Goal: Information Seeking & Learning: Learn about a topic

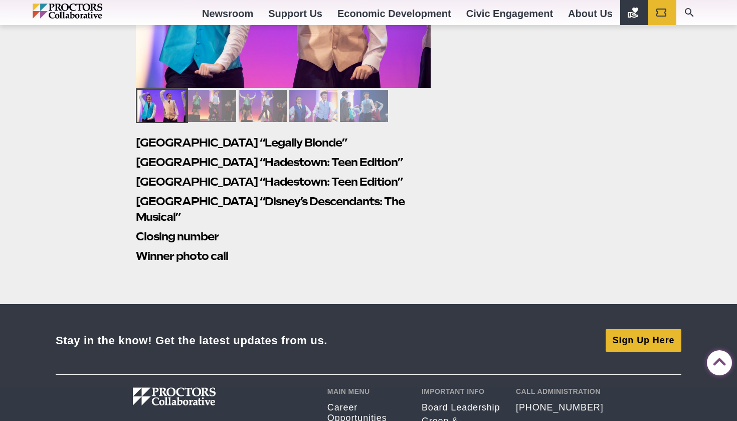
scroll to position [2782, 0]
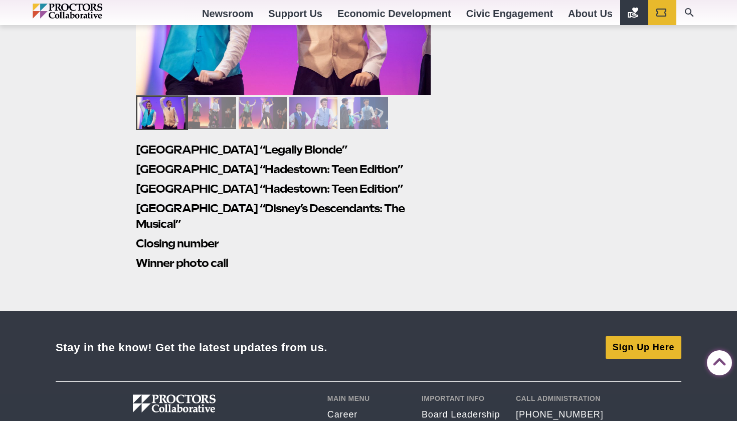
click at [293, 236] on h2 "Closing number" at bounding box center [283, 244] width 295 height 16
click at [214, 255] on h2 "Winner photo call" at bounding box center [283, 263] width 295 height 16
click at [214, 214] on h2 "[GEOGRAPHIC_DATA] “Disney’s Descendants: The Musical”" at bounding box center [283, 216] width 295 height 31
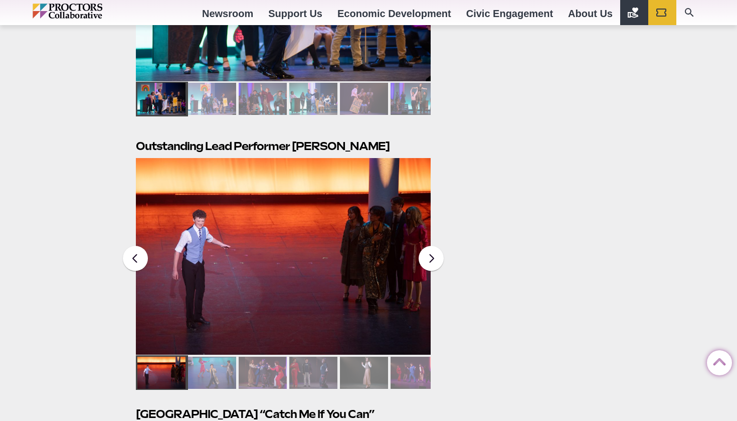
scroll to position [2268, 0]
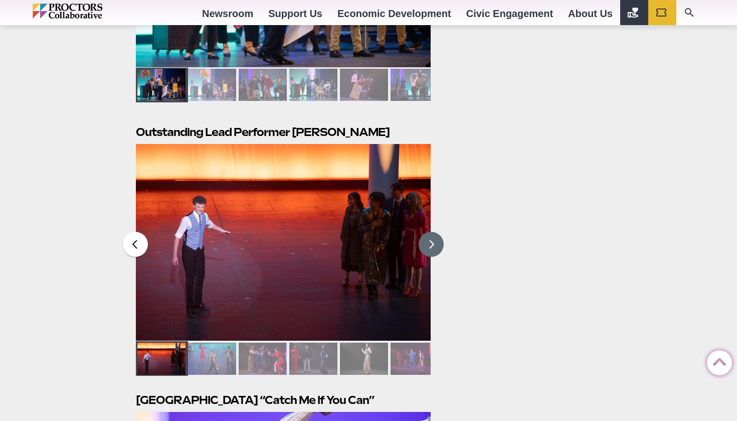
click at [429, 232] on button at bounding box center [431, 244] width 25 height 25
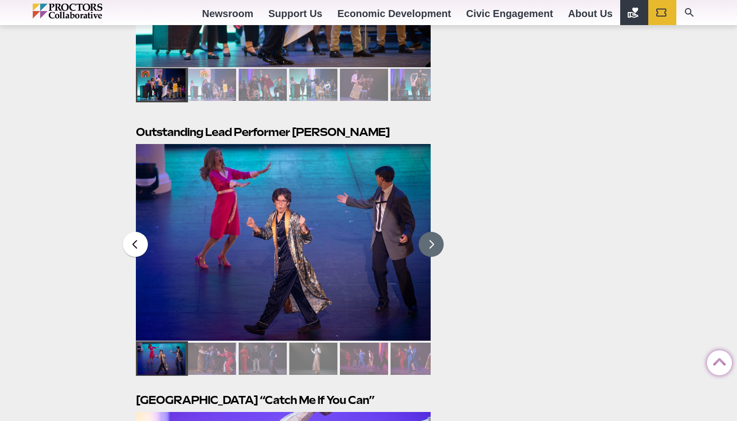
click at [429, 232] on button at bounding box center [431, 244] width 25 height 25
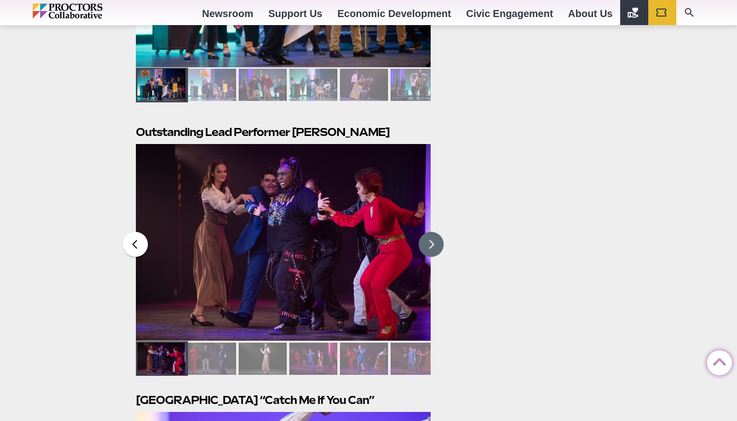
click at [429, 232] on button at bounding box center [431, 244] width 25 height 25
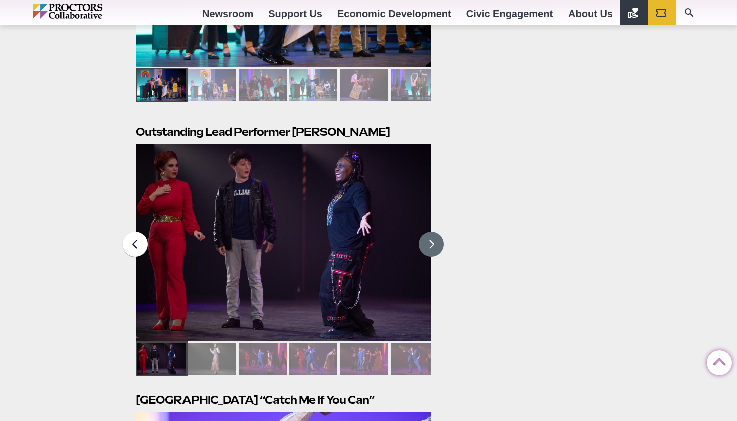
click at [429, 232] on button at bounding box center [431, 244] width 25 height 25
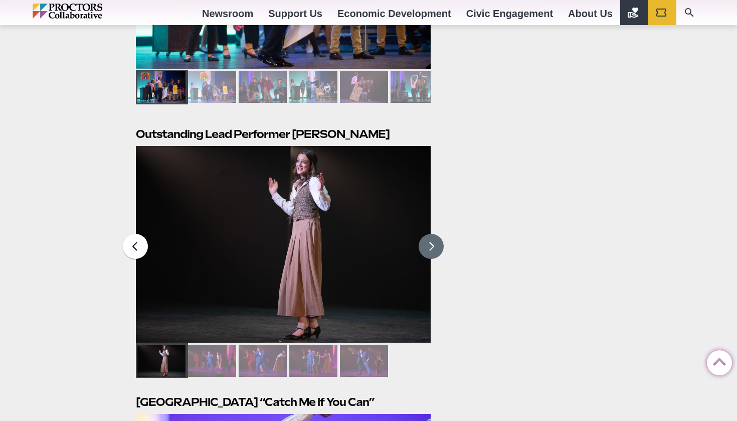
scroll to position [2266, 0]
click at [437, 234] on button at bounding box center [431, 246] width 25 height 25
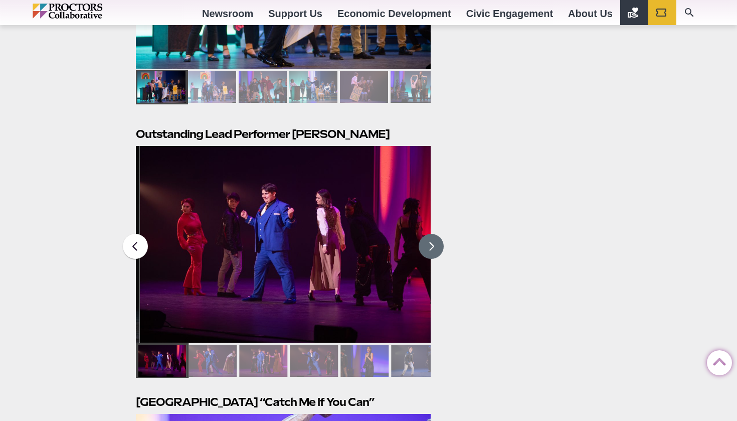
click at [437, 234] on button at bounding box center [431, 246] width 25 height 25
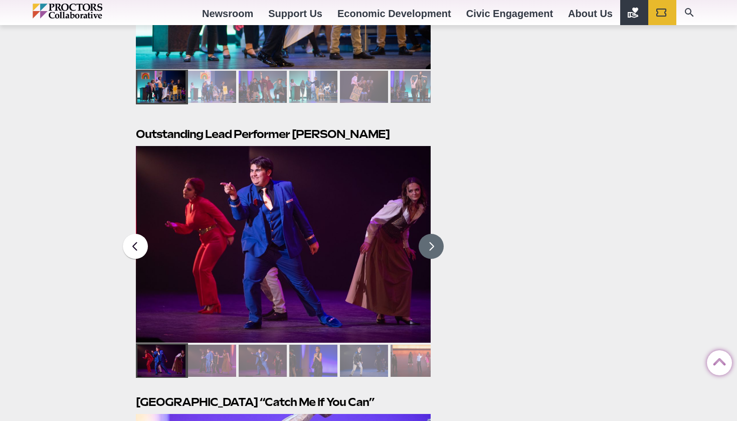
click at [437, 234] on button at bounding box center [431, 246] width 25 height 25
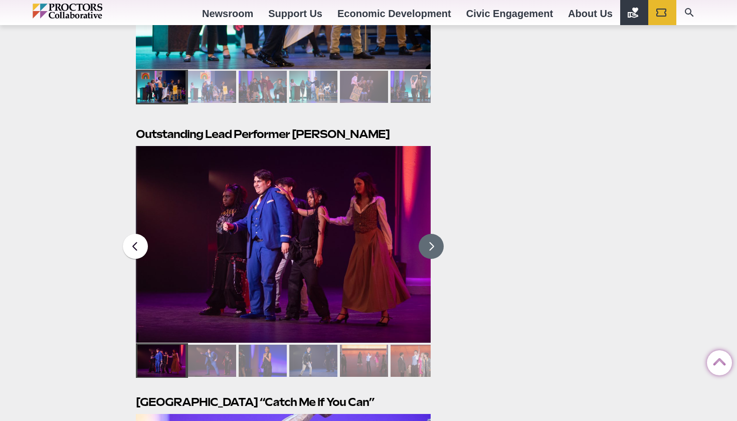
click at [437, 234] on button at bounding box center [431, 246] width 25 height 25
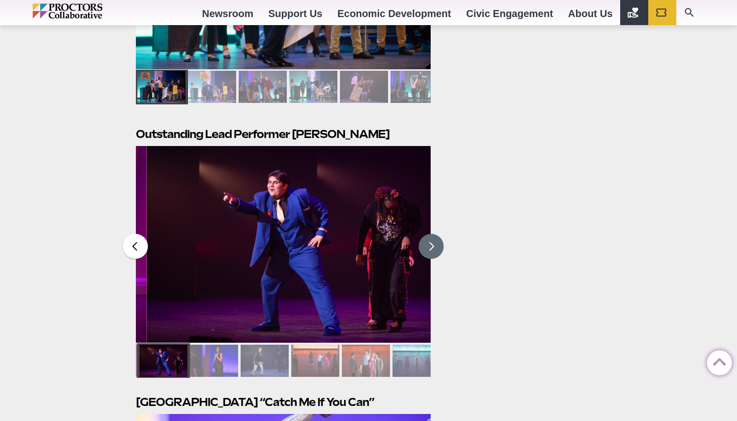
click at [437, 234] on button at bounding box center [431, 246] width 25 height 25
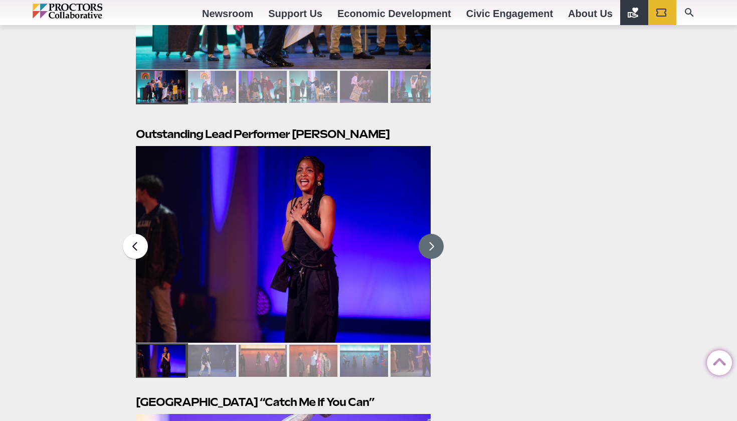
click at [437, 234] on button at bounding box center [431, 246] width 25 height 25
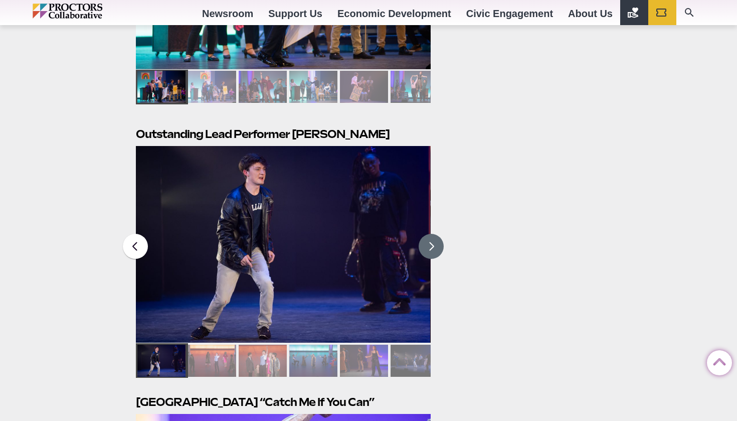
click at [437, 234] on button at bounding box center [431, 246] width 25 height 25
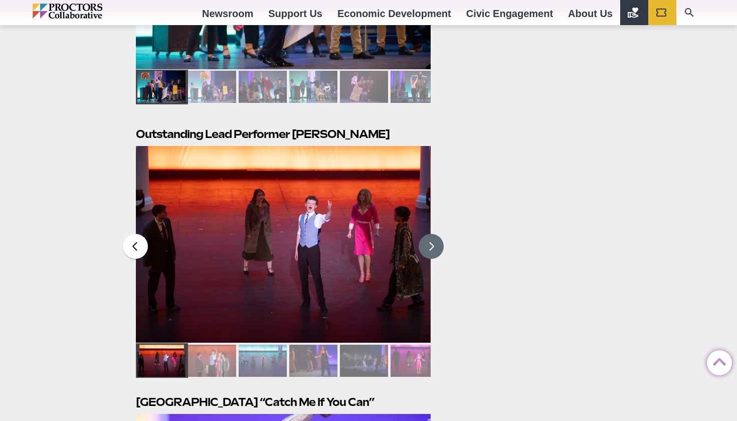
click at [437, 234] on button at bounding box center [431, 246] width 25 height 25
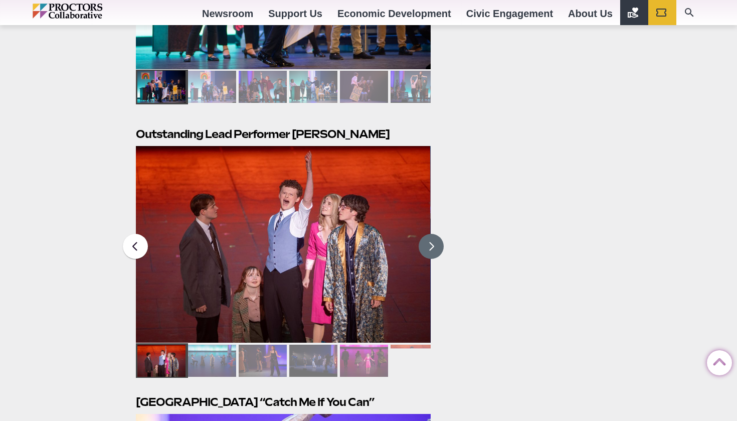
click at [437, 234] on button at bounding box center [431, 246] width 25 height 25
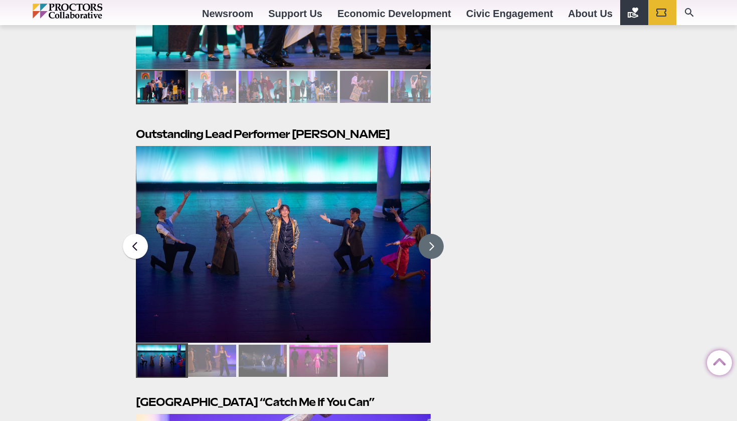
click at [437, 234] on button at bounding box center [431, 246] width 25 height 25
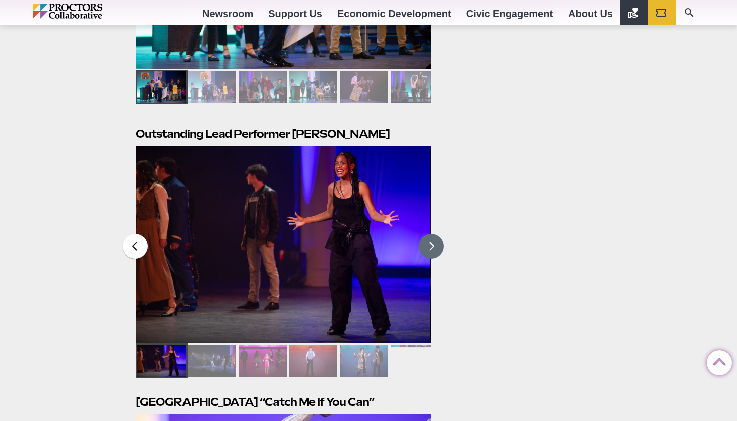
click at [432, 234] on button at bounding box center [431, 246] width 25 height 25
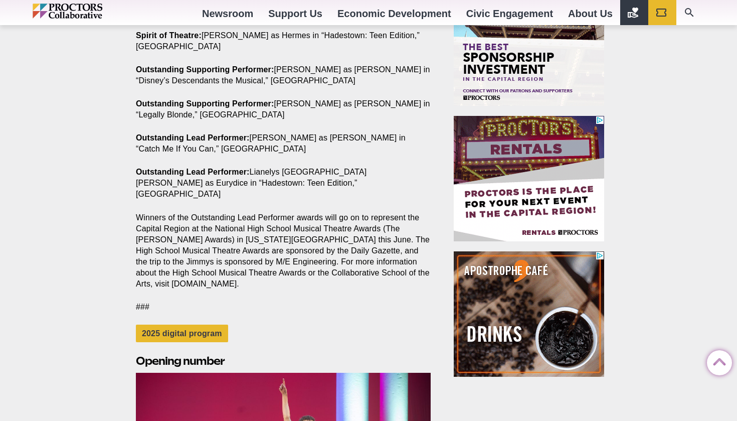
scroll to position [986, 0]
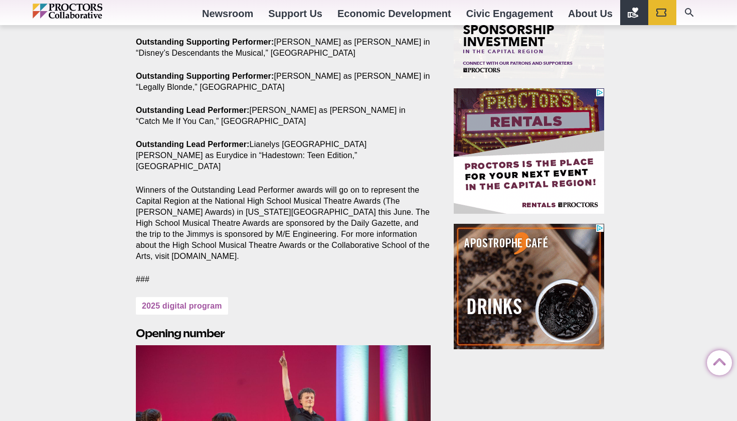
click at [209, 297] on link "2025 digital program" at bounding box center [182, 306] width 92 height 18
